Goal: Task Accomplishment & Management: Manage account settings

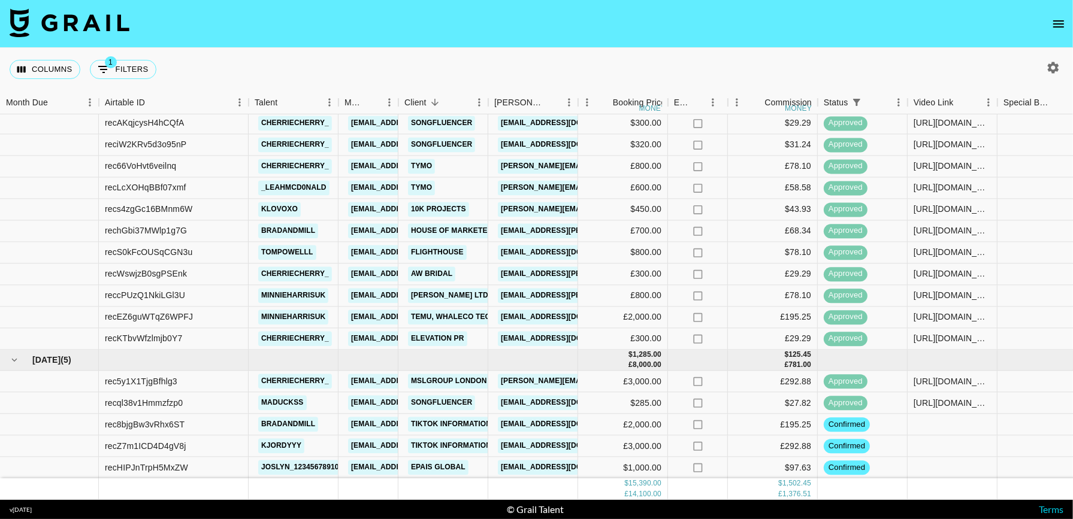
scroll to position [361, 0]
click at [1054, 68] on icon "button" at bounding box center [1053, 67] width 14 height 14
select select "[DATE]"
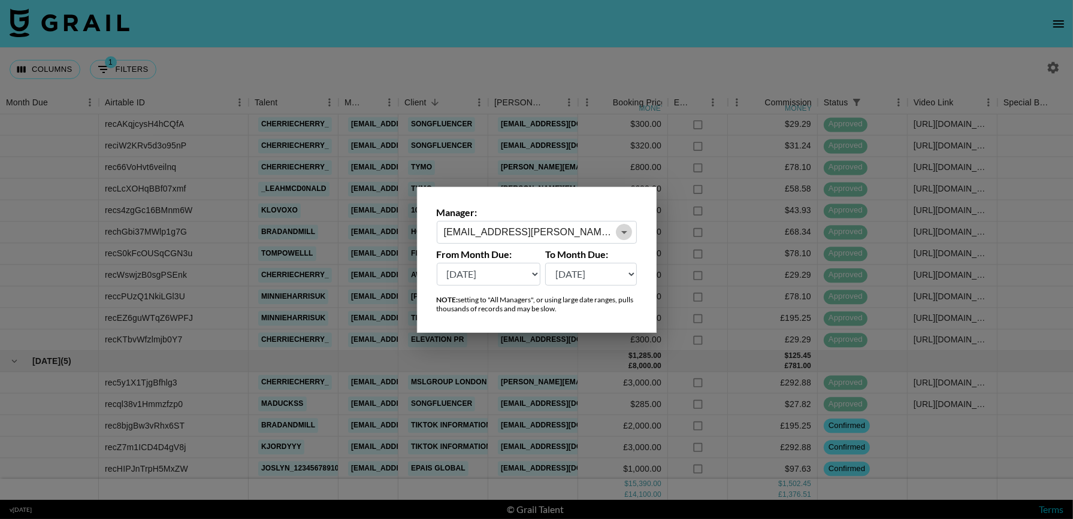
click at [620, 232] on icon "Open" at bounding box center [624, 232] width 14 height 14
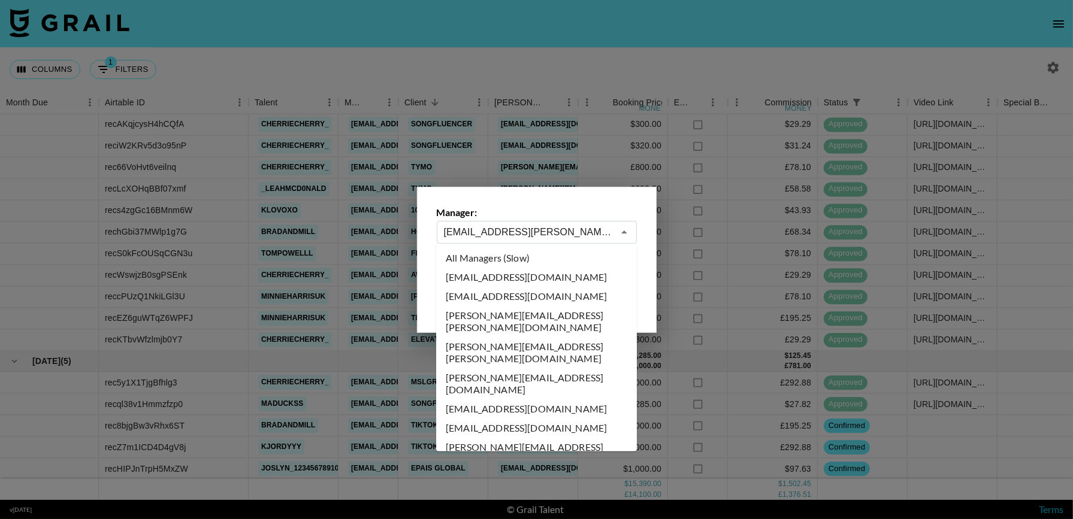
scroll to position [4548, 0]
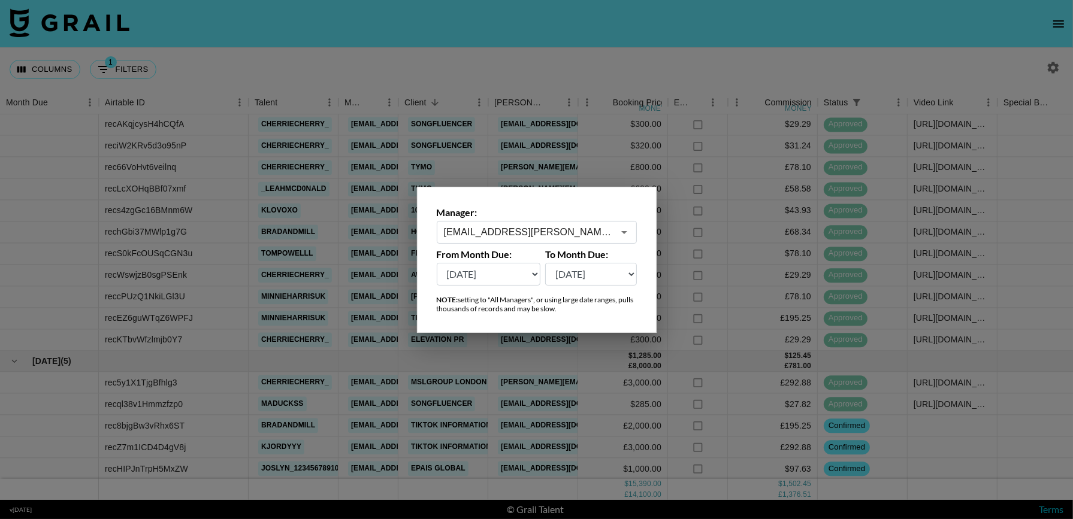
click at [1053, 19] on div at bounding box center [536, 259] width 1073 height 519
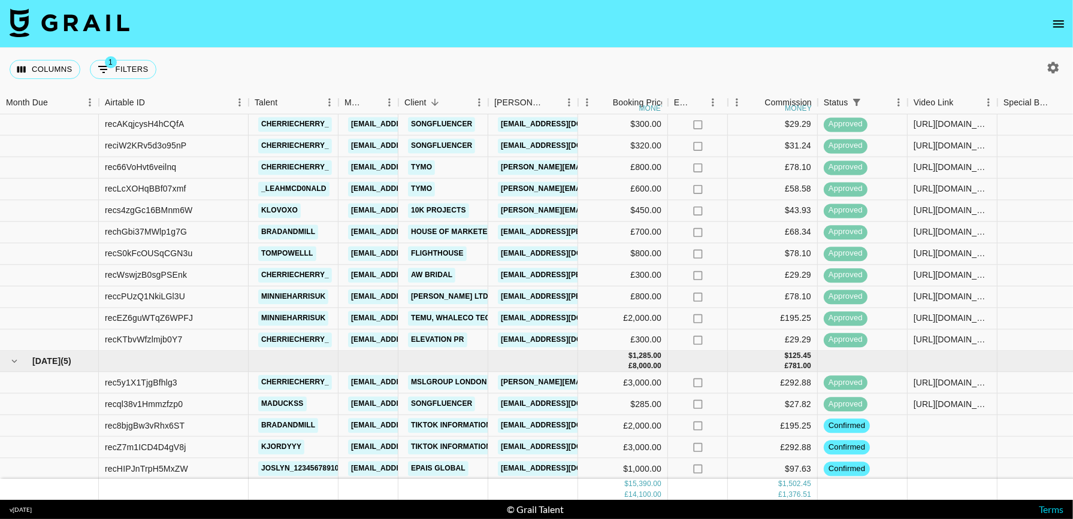
click at [1043, 58] on div at bounding box center [1053, 68] width 20 height 20
click at [1046, 67] on icon "button" at bounding box center [1053, 67] width 14 height 14
select select "[DATE]"
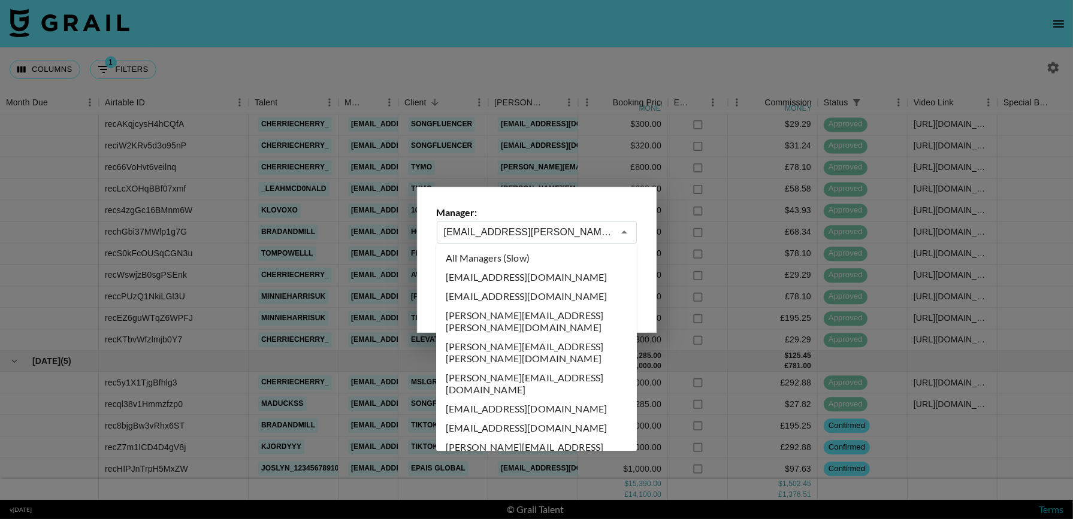
click at [549, 231] on input "[EMAIL_ADDRESS][PERSON_NAME][DOMAIN_NAME]" at bounding box center [529, 232] width 170 height 14
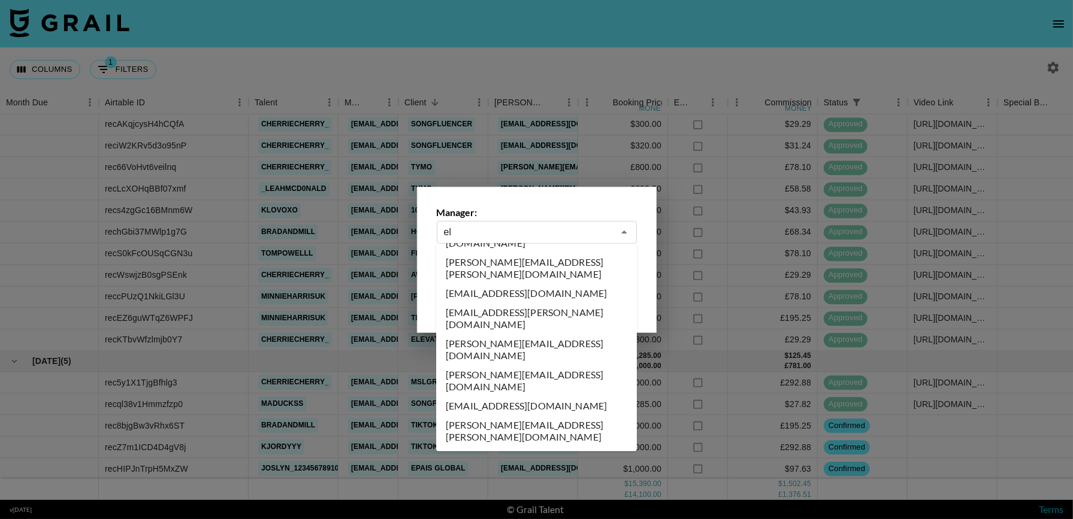
scroll to position [0, 0]
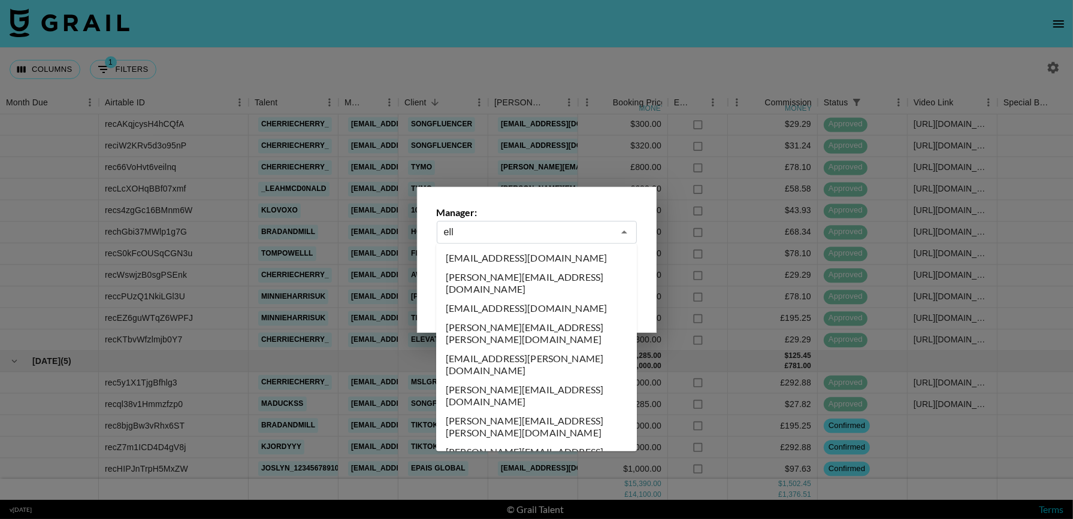
click at [513, 443] on li "[PERSON_NAME][EMAIL_ADDRESS][DOMAIN_NAME]" at bounding box center [536, 458] width 201 height 31
type input "[PERSON_NAME][EMAIL_ADDRESS][DOMAIN_NAME]"
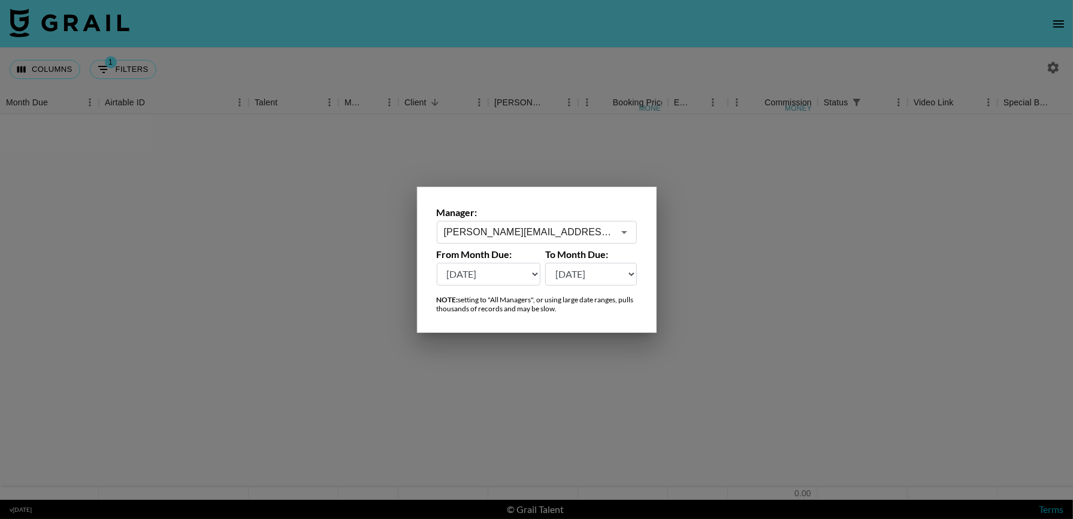
click at [559, 75] on div at bounding box center [536, 259] width 1073 height 519
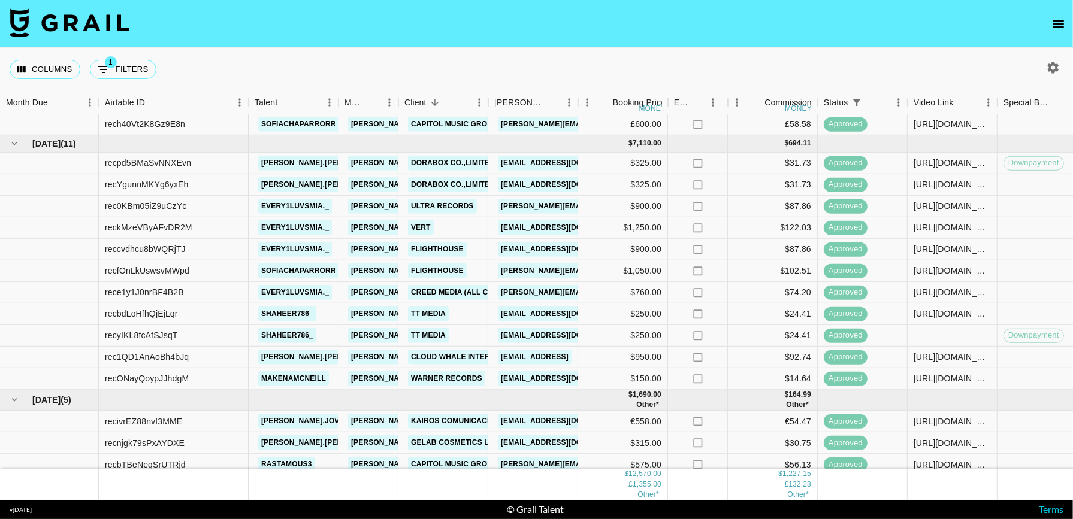
scroll to position [295, 0]
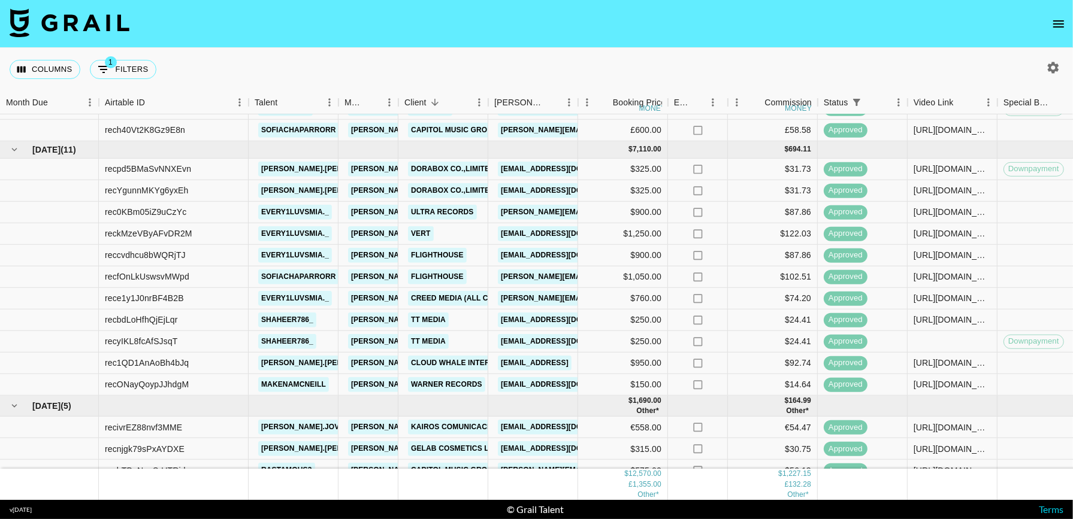
click at [1049, 67] on icon "button" at bounding box center [1053, 67] width 11 height 11
select select "[DATE]"
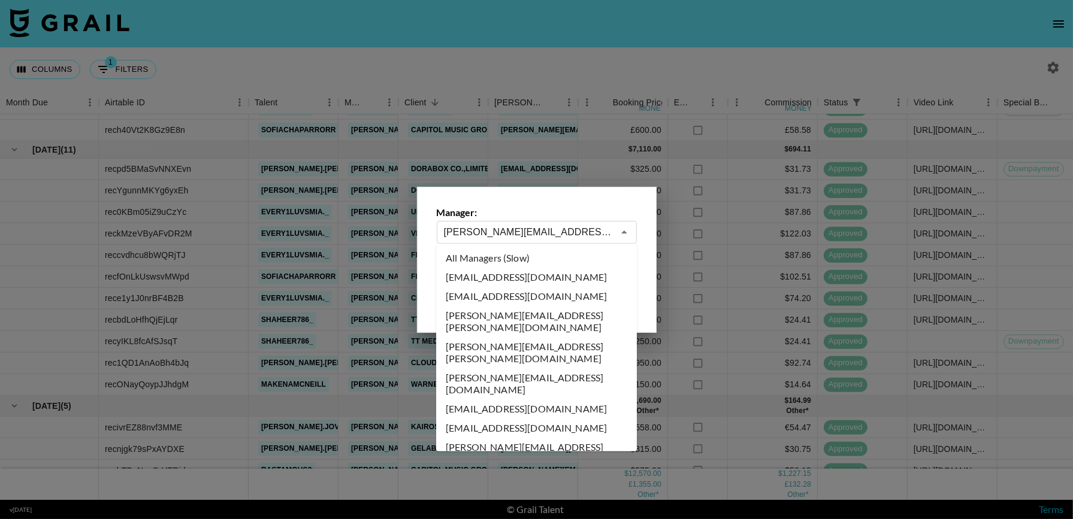
click at [608, 237] on input "[PERSON_NAME][EMAIL_ADDRESS][DOMAIN_NAME]" at bounding box center [529, 232] width 170 height 14
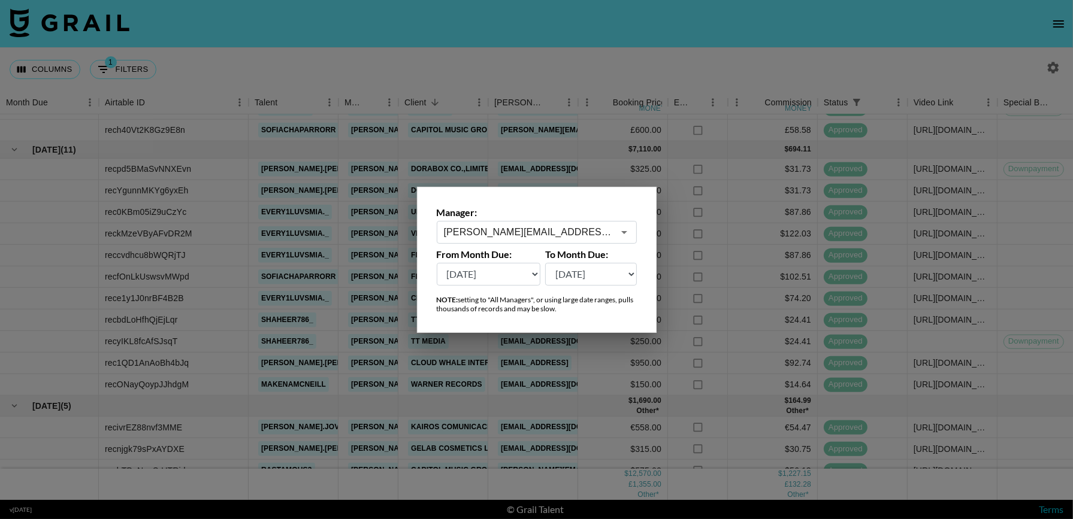
drag, startPoint x: 1056, startPoint y: 31, endPoint x: 1016, endPoint y: 27, distance: 39.8
click at [1019, 29] on div at bounding box center [536, 259] width 1073 height 519
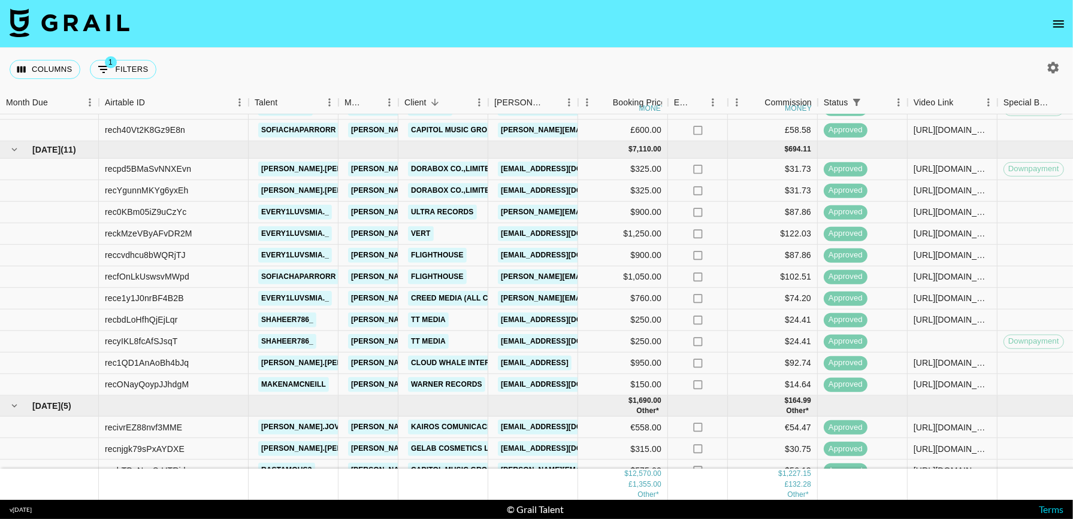
click at [1016, 27] on nav at bounding box center [536, 24] width 1073 height 48
click at [1061, 18] on icon "open drawer" at bounding box center [1058, 24] width 14 height 14
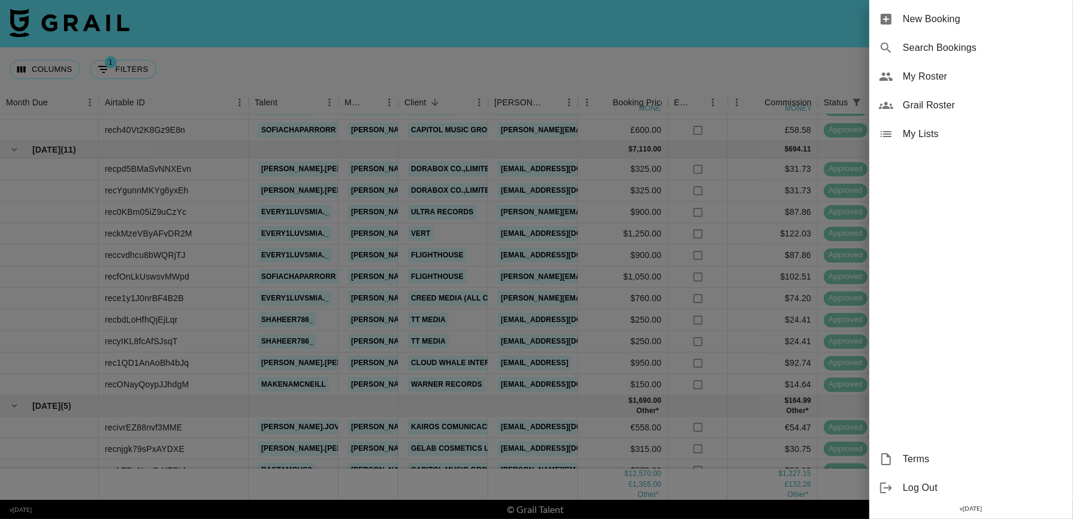
click at [927, 81] on span "My Roster" at bounding box center [983, 76] width 161 height 14
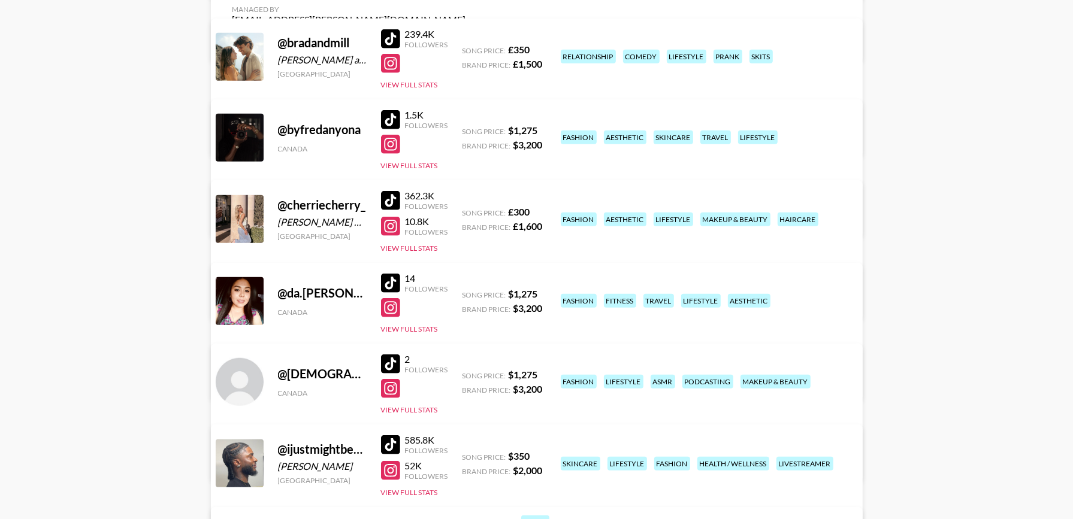
scroll to position [566, 0]
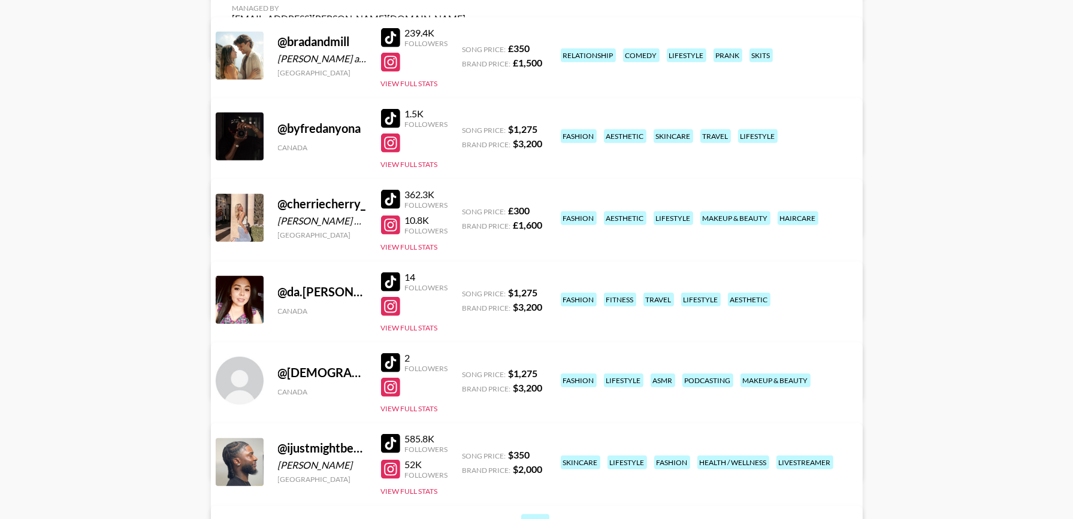
click at [466, 292] on link "View/Edit Details" at bounding box center [349, 298] width 234 height 12
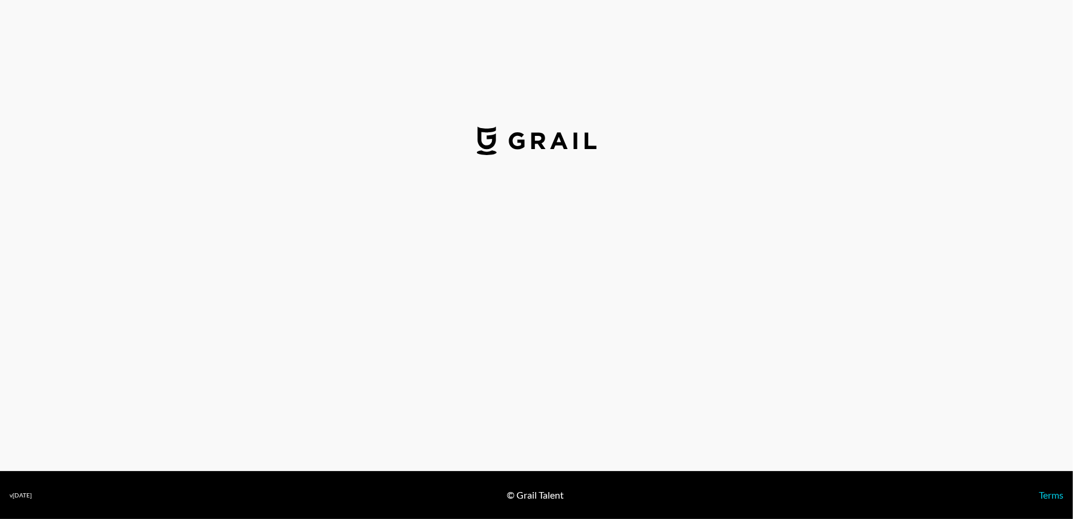
select select "GBP"
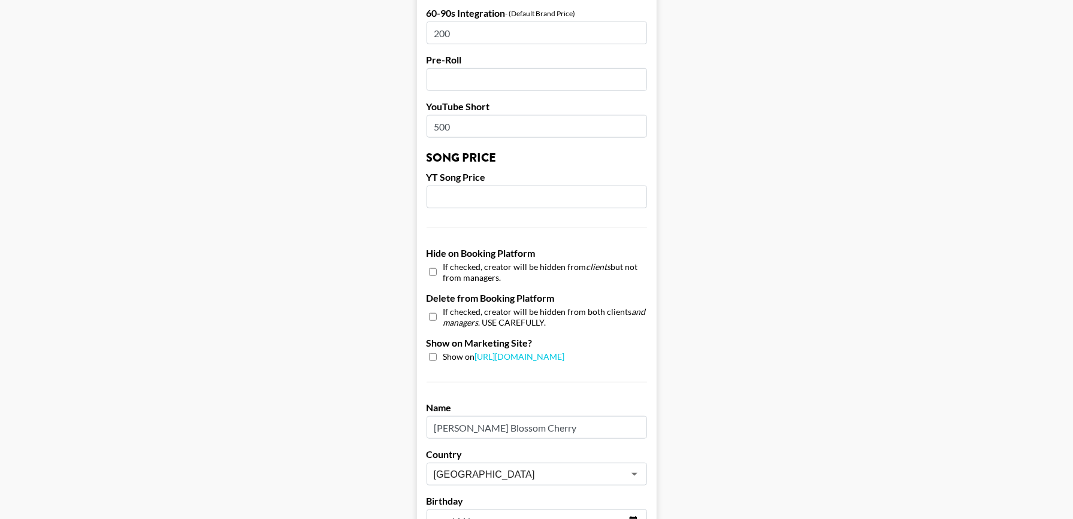
scroll to position [915, 0]
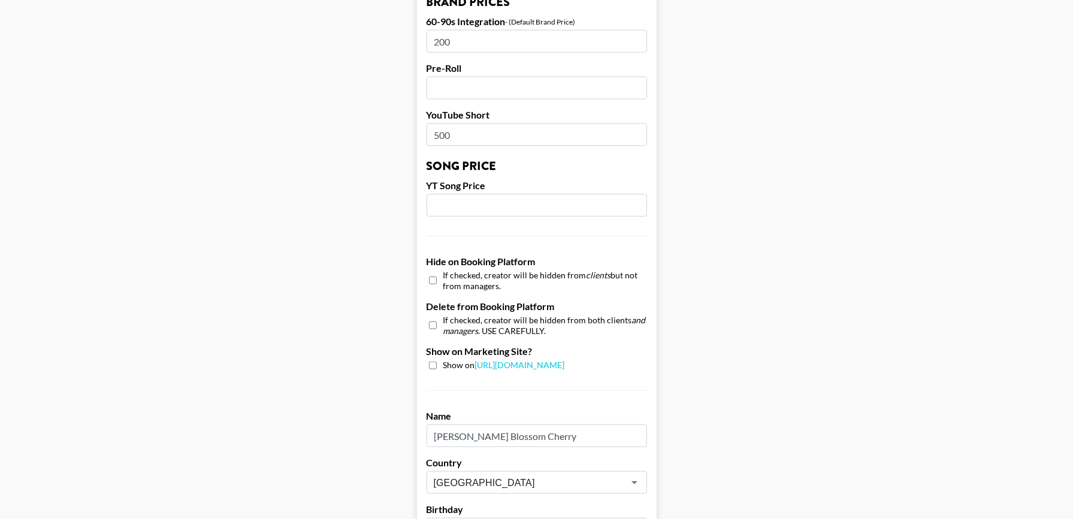
click at [431, 272] on input "checkbox" at bounding box center [433, 280] width 8 height 17
checkbox input "true"
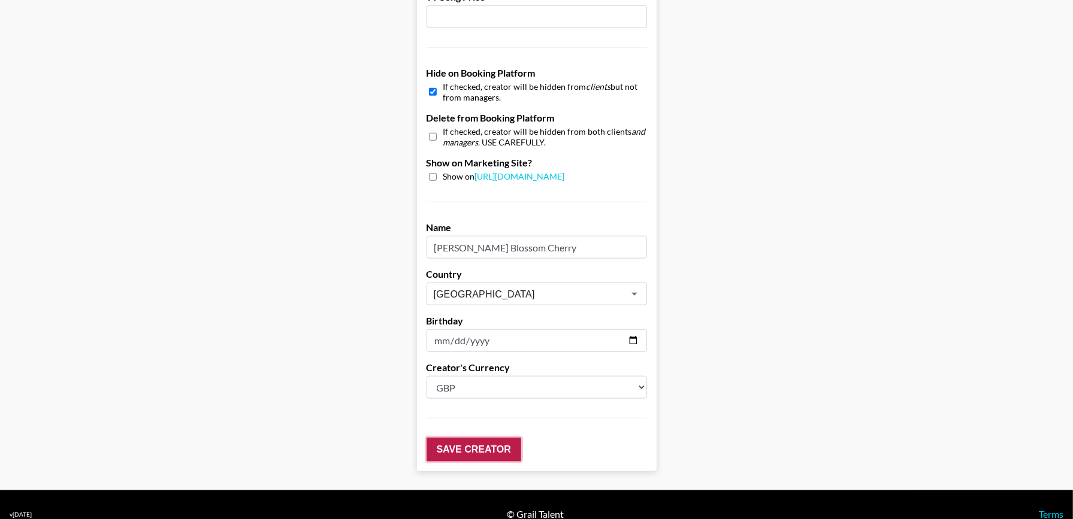
click at [451, 438] on input "Save Creator" at bounding box center [473, 450] width 95 height 24
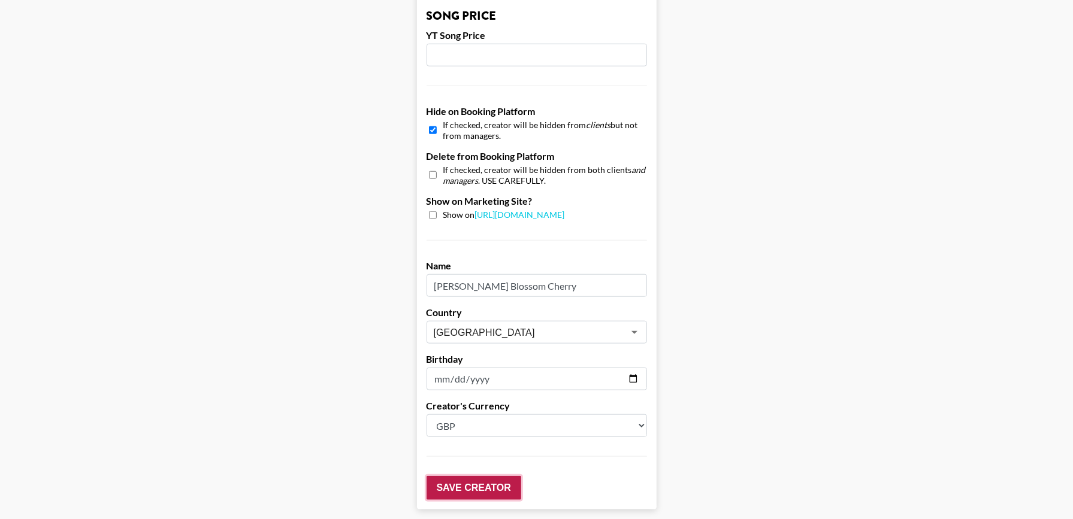
scroll to position [1142, 0]
